Goal: Transaction & Acquisition: Purchase product/service

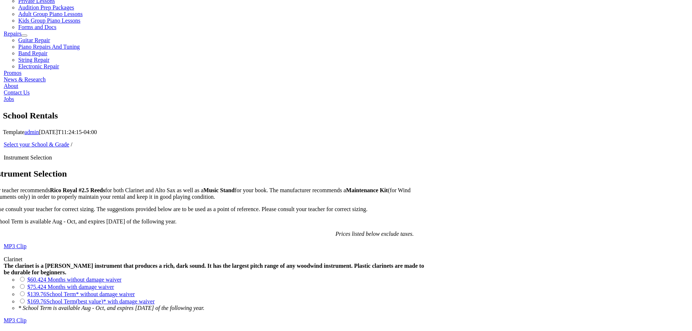
scroll to position [399, 0]
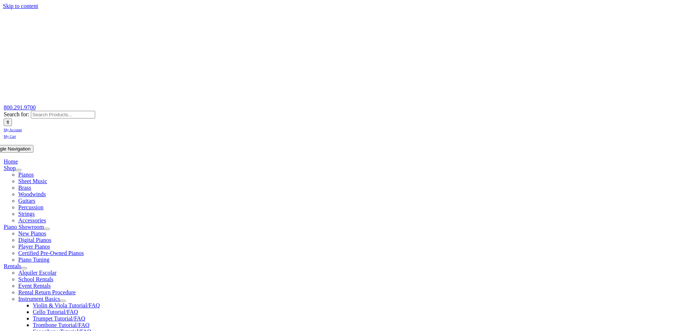
scroll to position [218, 0]
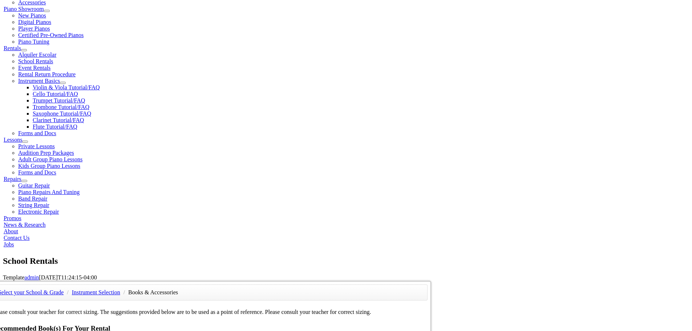
checkbox input"] "true"
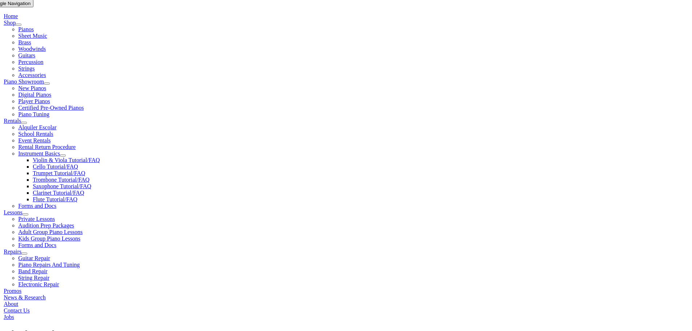
type input "0"
type input "1"
type input "Cod"
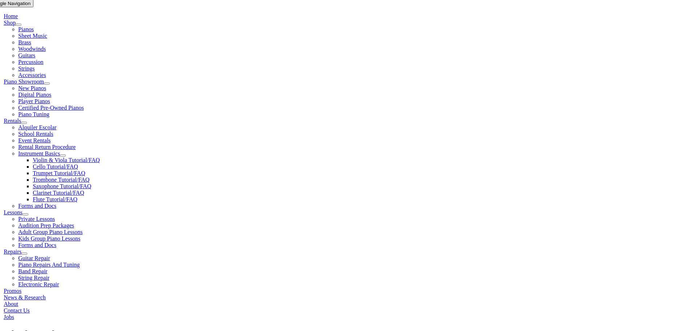
type input "Cody"
type input "Albrecht"
type input "MBMS, Inc"
type input "06/17/1993"
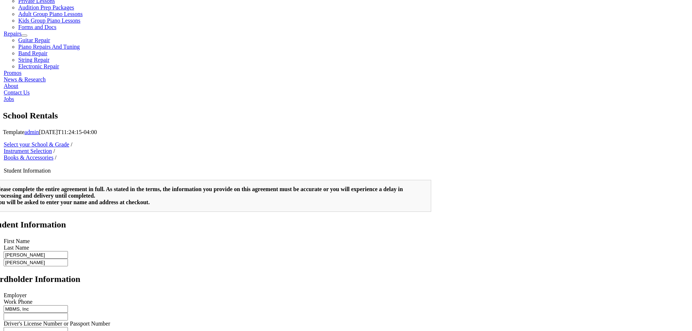
scroll to position [0, 0]
type input "Ryan Bracalenti"
type input "6102993131"
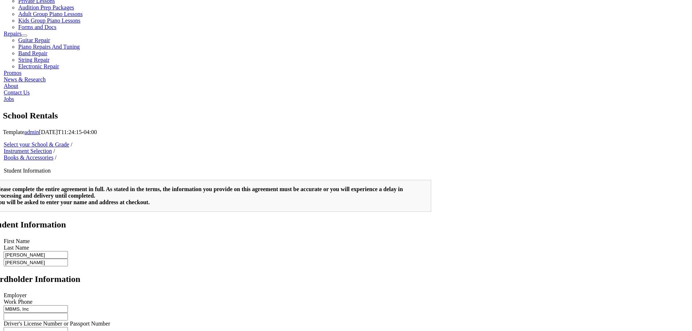
scroll to position [254, 0]
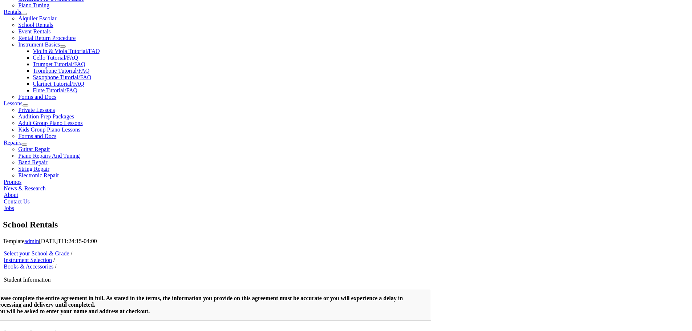
type input "Brock's Fire Protection"
type input "4848800203"
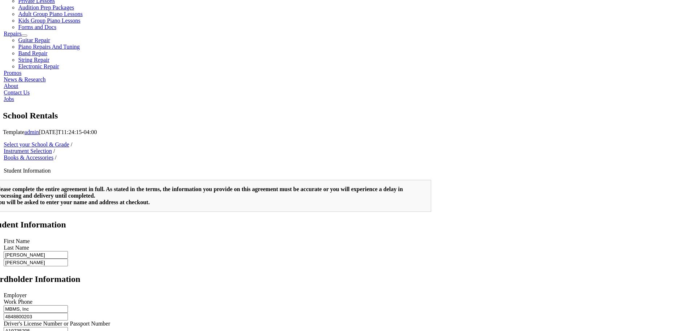
scroll to position [36, 0]
type input "A19735205"
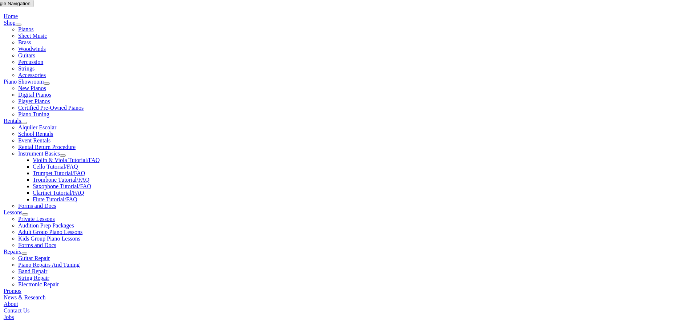
scroll to position [218, 0]
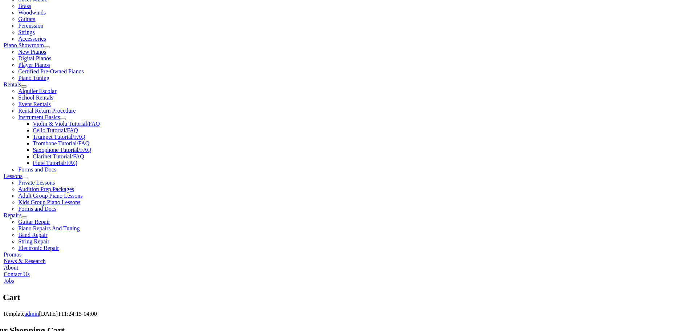
scroll to position [218, 0]
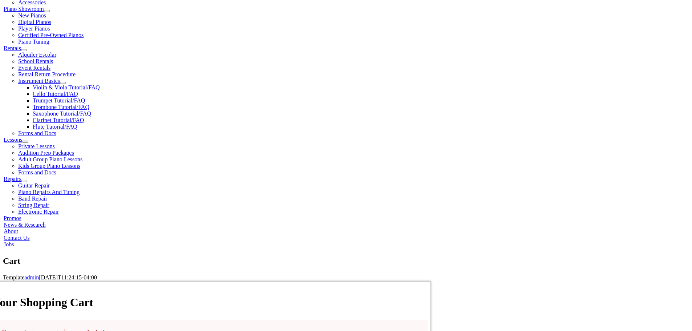
select select "PA"
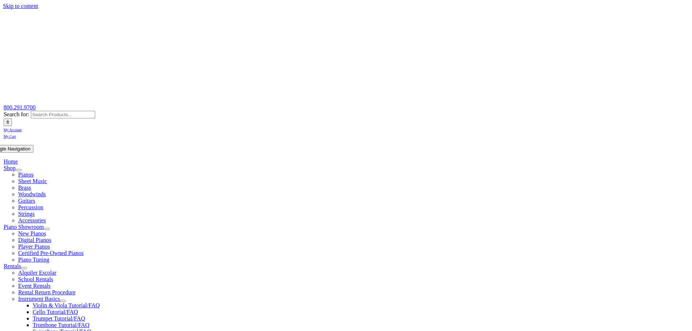
scroll to position [218, 0]
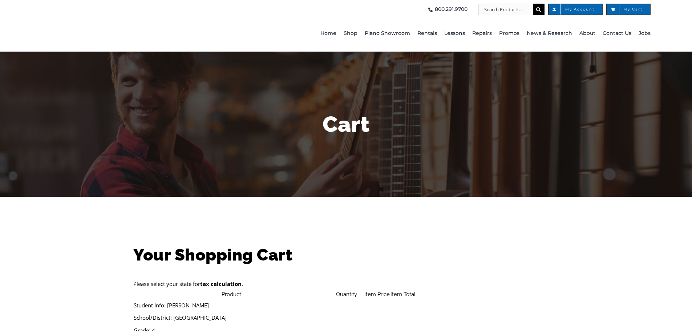
scroll to position [109, 0]
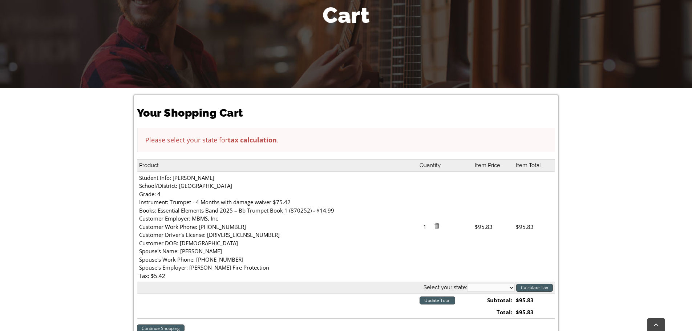
click at [477, 285] on select "Alabama Alaska Arizona Arkansas California Colorado Connecticut Delaware D. C. …" at bounding box center [491, 288] width 48 height 8
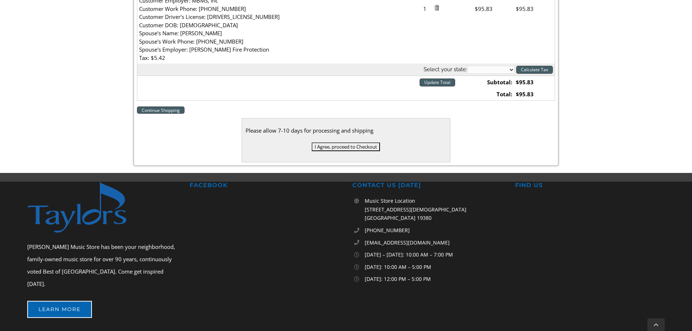
scroll to position [254, 0]
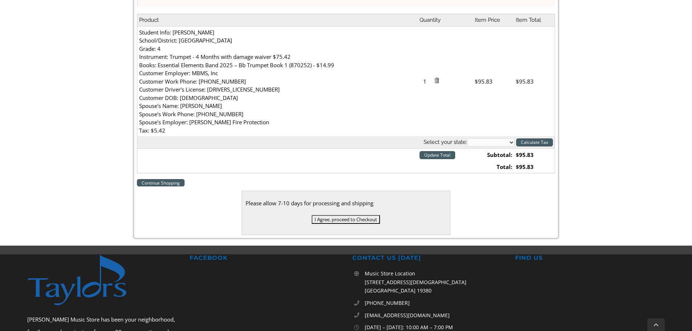
click at [505, 142] on select "Alabama Alaska Arizona Arkansas California Colorado Connecticut Delaware D. C. …" at bounding box center [491, 142] width 48 height 8
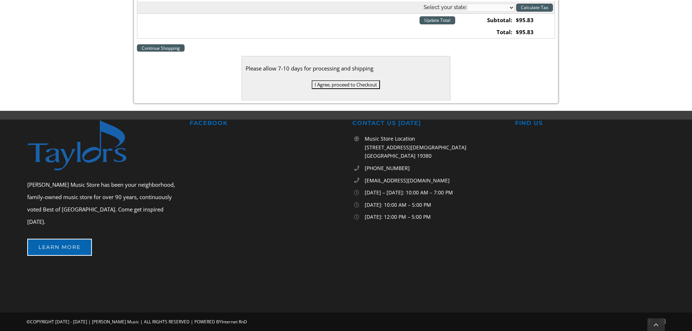
scroll to position [316, 0]
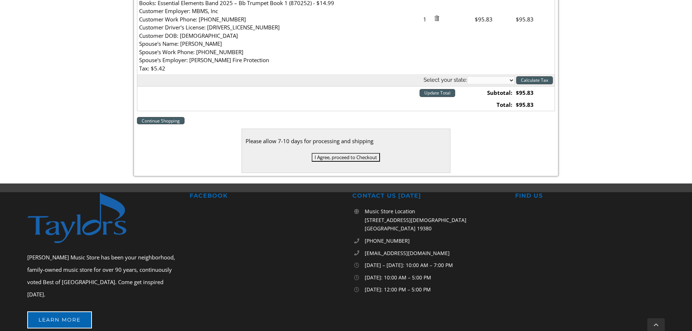
click at [513, 84] on select "Alabama Alaska Arizona Arkansas California Colorado Connecticut Delaware D. C. …" at bounding box center [491, 80] width 48 height 8
select select "PA"
click at [467, 76] on select "Alabama Alaska Arizona Arkansas California Colorado Connecticut Delaware D. C. …" at bounding box center [491, 80] width 48 height 8
click at [530, 84] on input "Calculate Tax" at bounding box center [534, 80] width 37 height 8
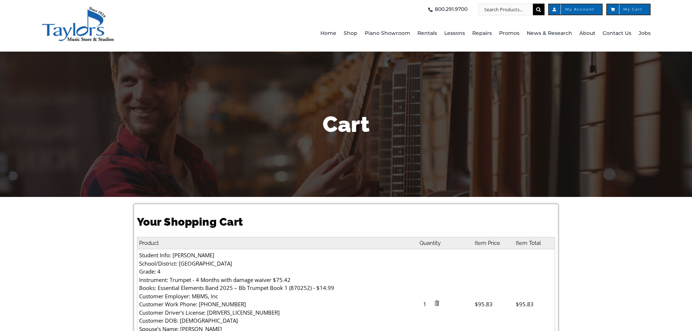
select select "PA"
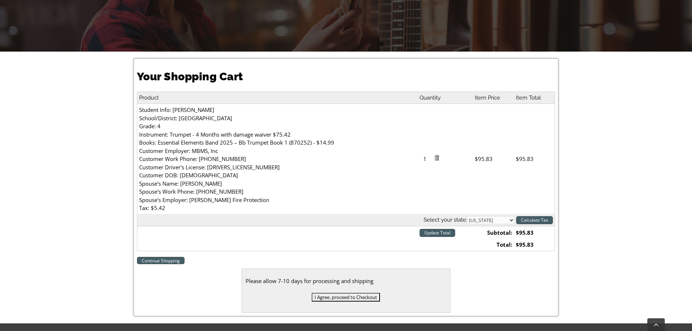
click at [443, 236] on input "Update Total" at bounding box center [437, 233] width 36 height 8
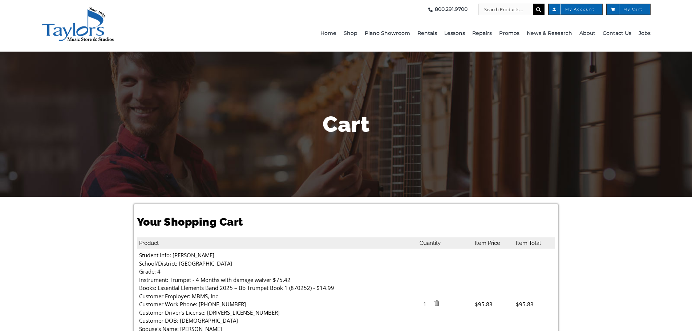
select select "PA"
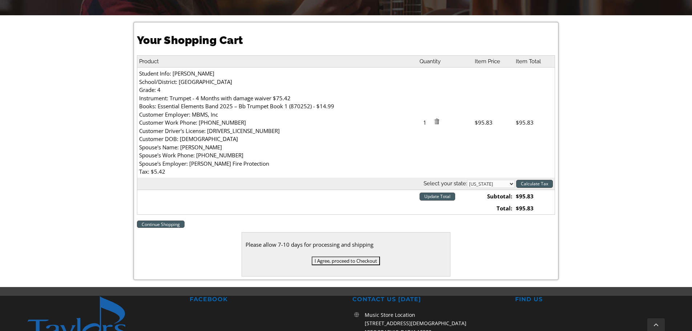
scroll to position [218, 0]
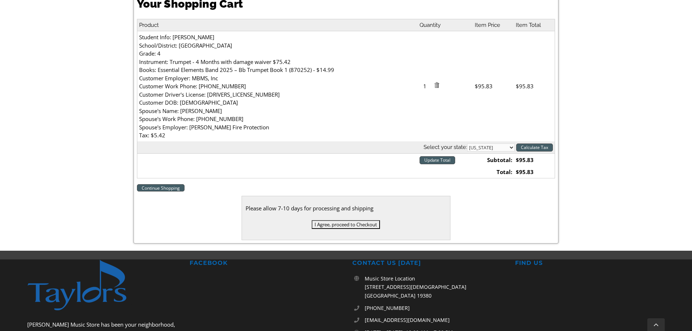
click at [354, 223] on input "I Agree, proceed to Checkout" at bounding box center [346, 224] width 68 height 9
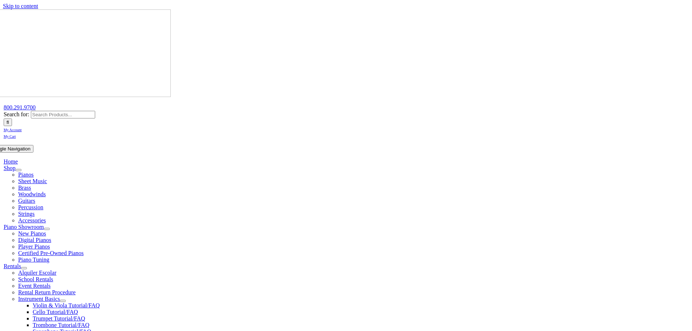
scroll to position [145, 0]
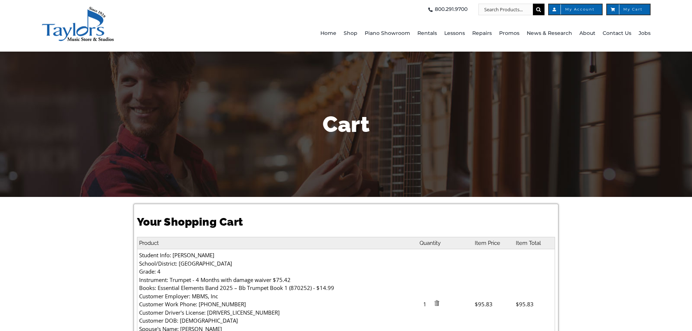
select select "PA"
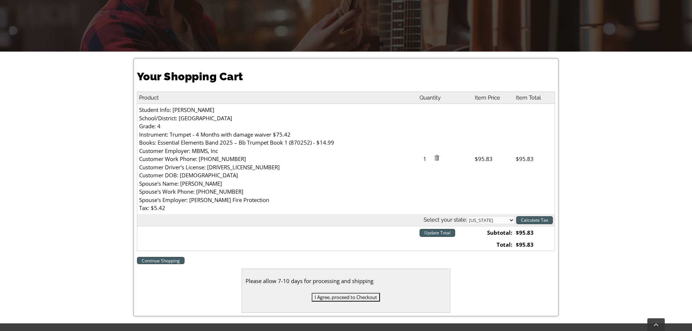
scroll to position [218, 0]
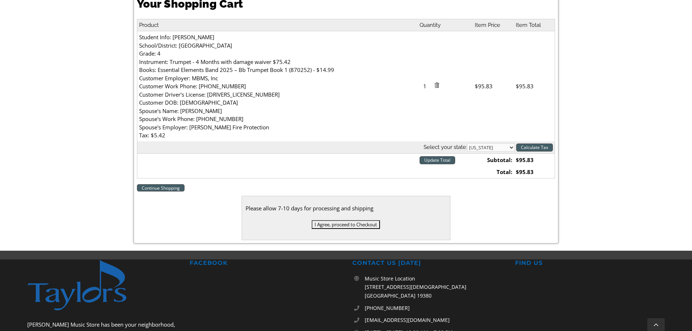
click at [331, 219] on div "Please allow 7-10 days for processing and shipping I Agree, proceed to Checkout" at bounding box center [345, 218] width 209 height 44
click at [331, 222] on input "I Agree, proceed to Checkout" at bounding box center [346, 224] width 68 height 9
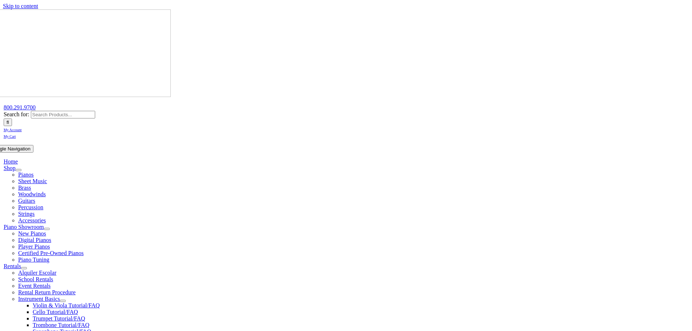
select select
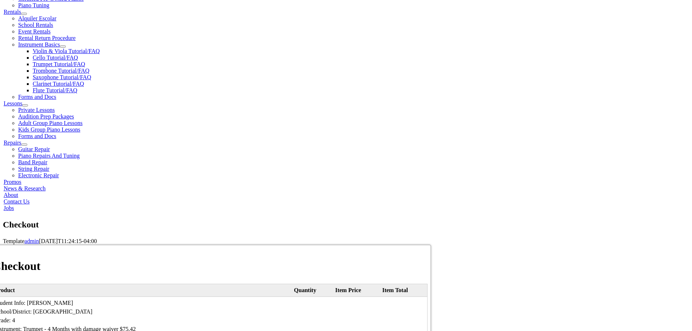
scroll to position [290, 0]
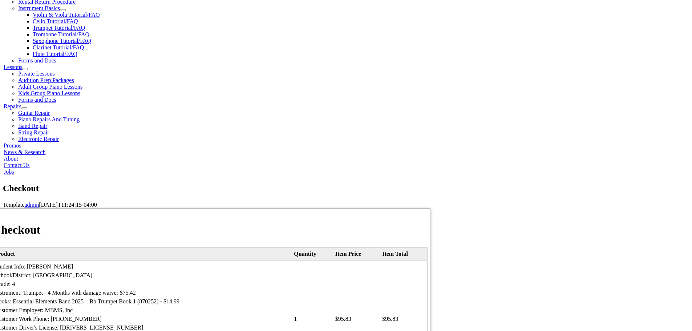
type input "[PERSON_NAME]"
type input "Bracalenti"
type input "[STREET_ADDRESS]"
type input "[GEOGRAPHIC_DATA]"
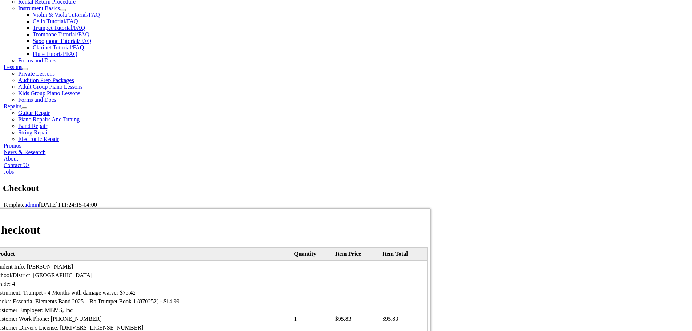
select select "PA"
type input "19352"
type input "4848800203"
type input "[EMAIL_ADDRESS][DOMAIN_NAME]"
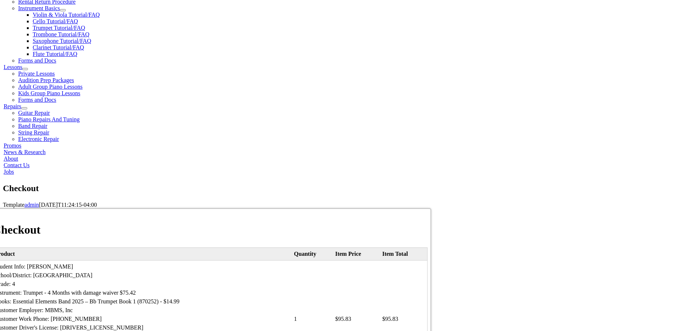
select select "mastercard"
type input "[CREDIT_CARD_NUMBER]"
select select "12"
select select "2027"
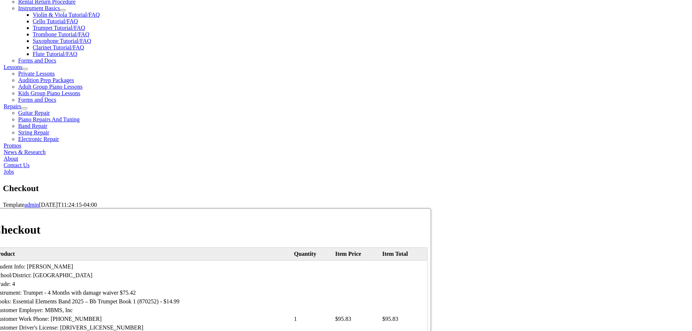
type input "506"
